Goal: Information Seeking & Learning: Learn about a topic

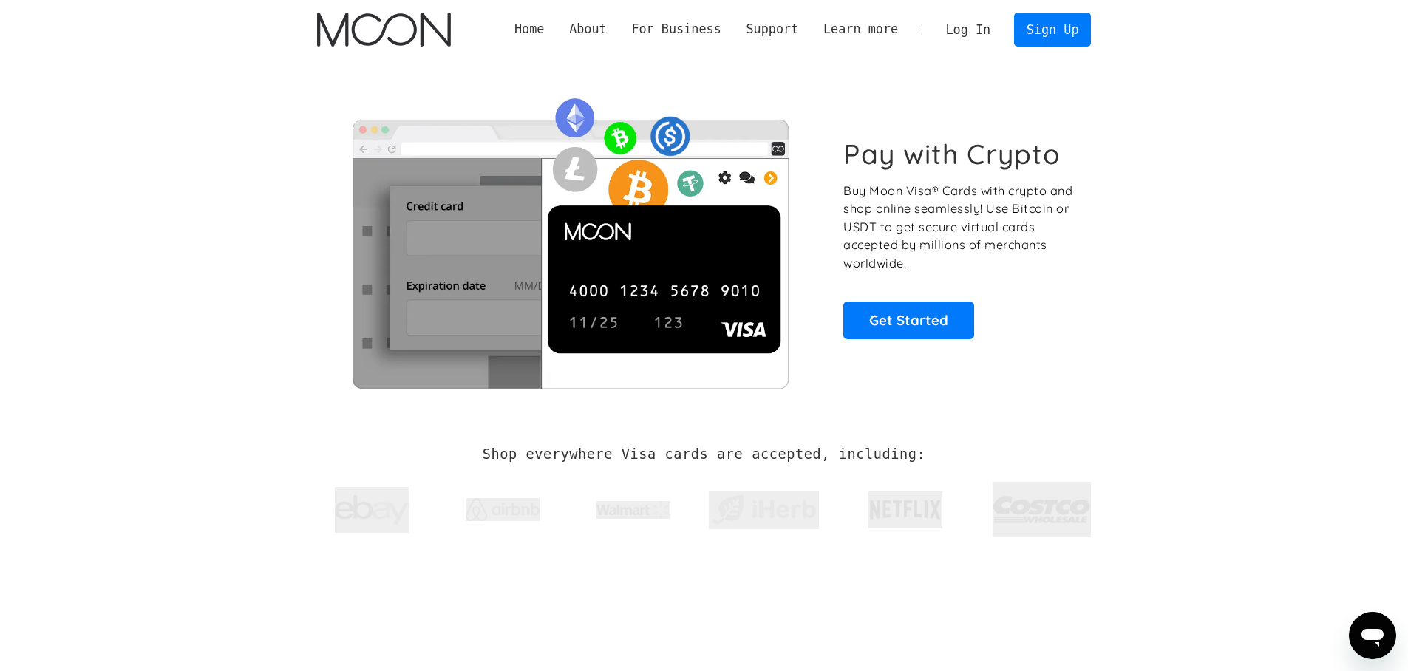
drag, startPoint x: 1119, startPoint y: 514, endPoint x: 296, endPoint y: 477, distance: 824.1
click at [308, 485] on section "Shop everywhere Visa cards are accepted, including:" at bounding box center [704, 496] width 1408 height 157
drag, startPoint x: 296, startPoint y: 451, endPoint x: 375, endPoint y: 443, distance: 78.7
click at [296, 451] on div "Shop everywhere Visa cards are accepted, including:" at bounding box center [704, 496] width 818 height 157
drag, startPoint x: 481, startPoint y: 438, endPoint x: 709, endPoint y: 447, distance: 228.6
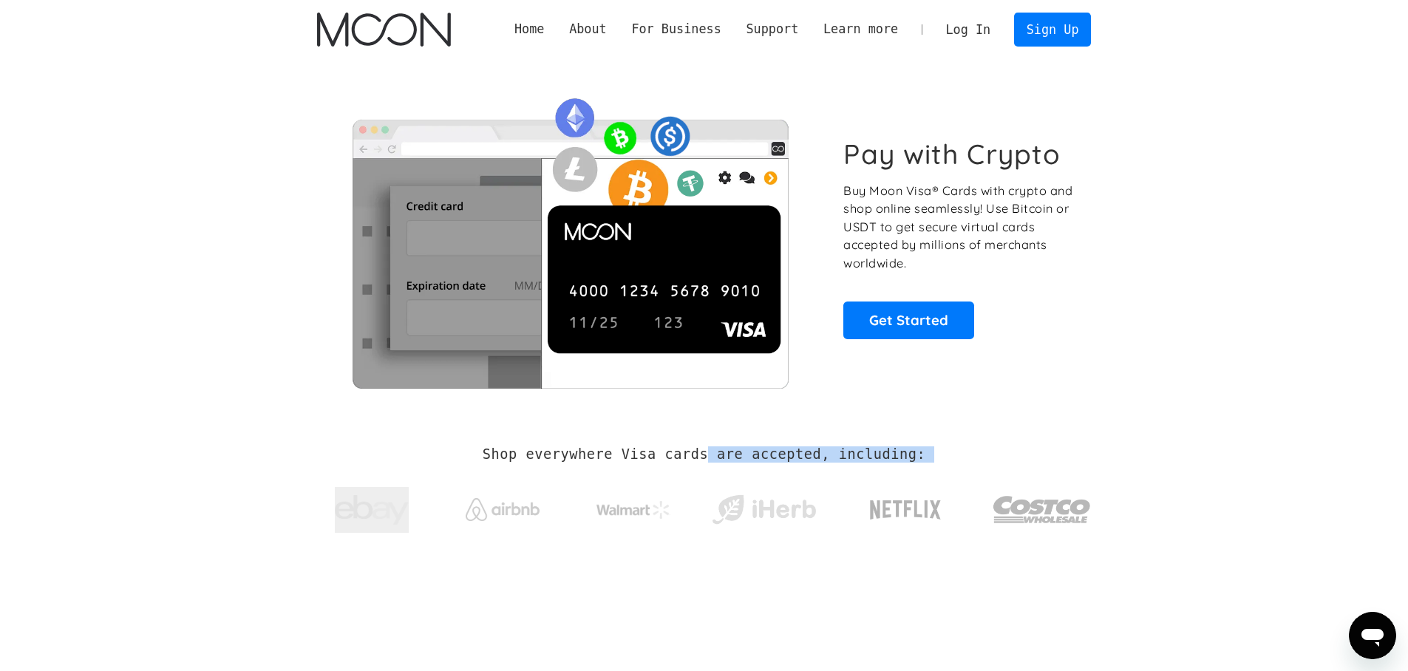
click at [709, 447] on div "Shop everywhere Visa cards are accepted, including:" at bounding box center [704, 496] width 775 height 157
click at [707, 447] on h2 "Shop everywhere Visa cards are accepted, including:" at bounding box center [704, 454] width 443 height 16
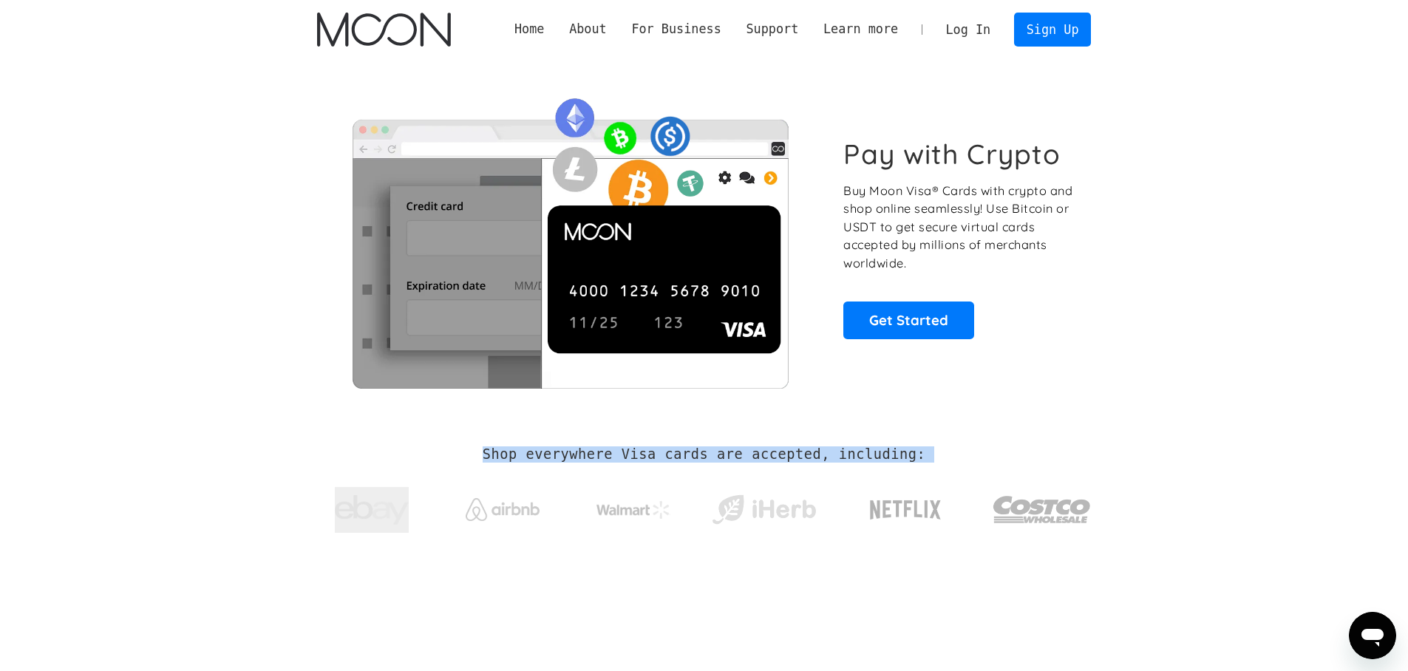
click at [638, 447] on h2 "Shop everywhere Visa cards are accepted, including:" at bounding box center [704, 454] width 443 height 16
click at [866, 493] on div at bounding box center [906, 509] width 132 height 37
drag, startPoint x: 474, startPoint y: 449, endPoint x: 1094, endPoint y: 506, distance: 621.9
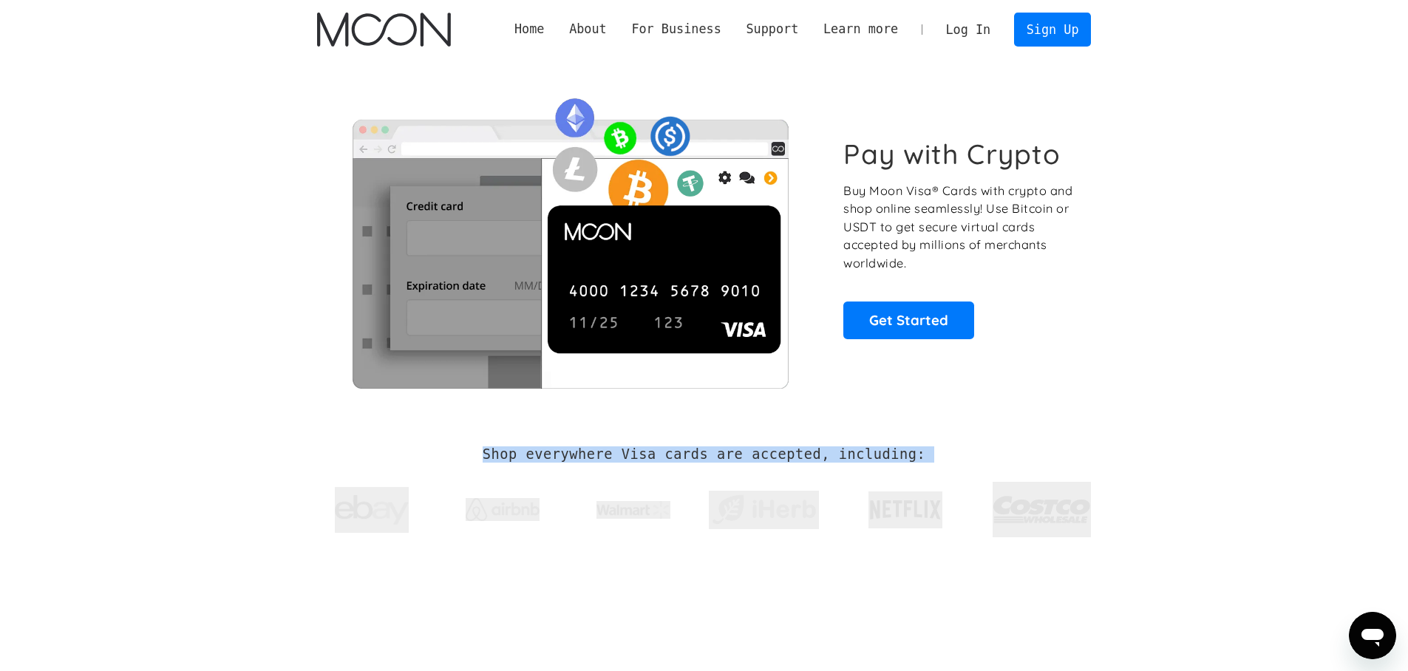
click at [1094, 506] on div "Shop everywhere Visa cards are accepted, including:" at bounding box center [704, 496] width 818 height 157
copy div "Shop everywhere Visa cards are accepted, including:"
